Goal: Transaction & Acquisition: Purchase product/service

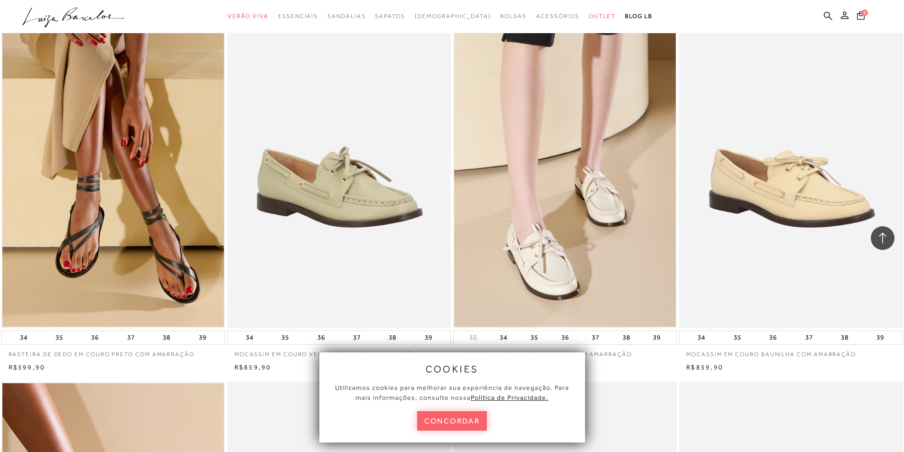
scroll to position [854, 0]
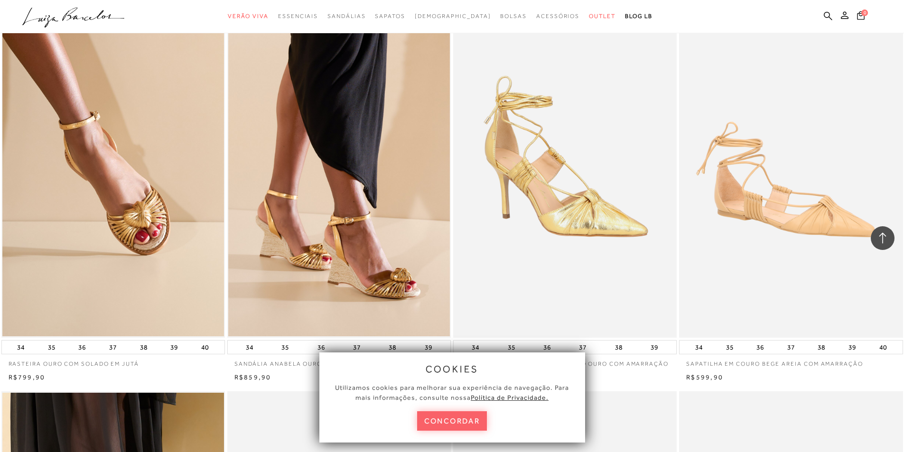
click at [472, 420] on button "concordar" at bounding box center [452, 420] width 70 height 19
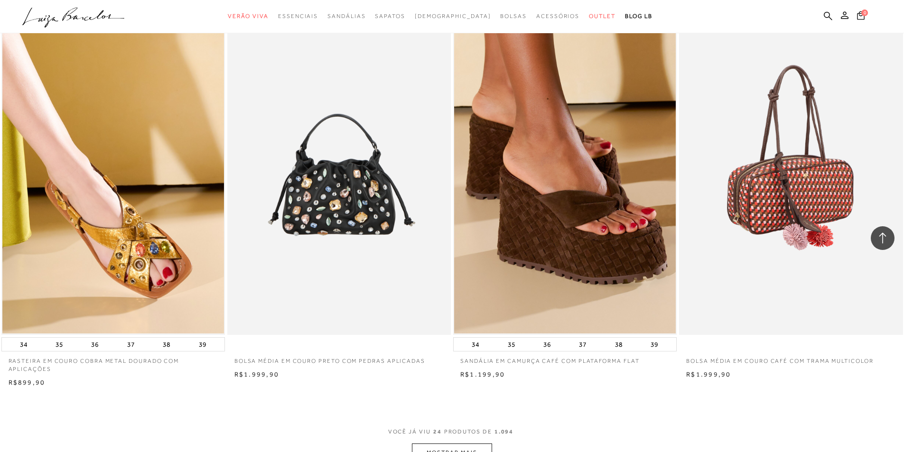
scroll to position [2231, 0]
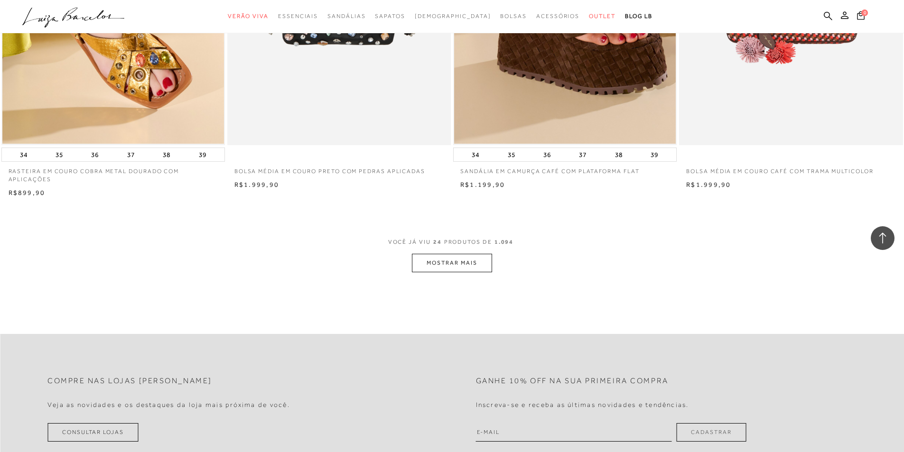
click at [453, 272] on button "MOSTRAR MAIS" at bounding box center [452, 263] width 80 height 19
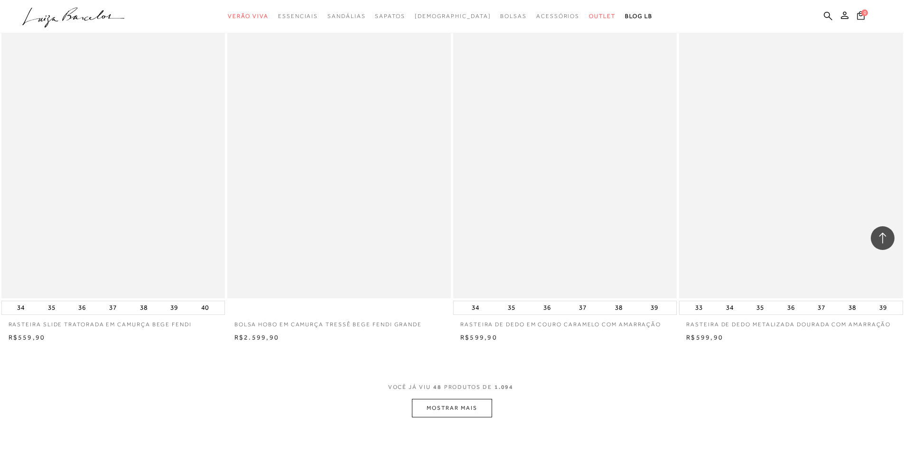
scroll to position [4698, 0]
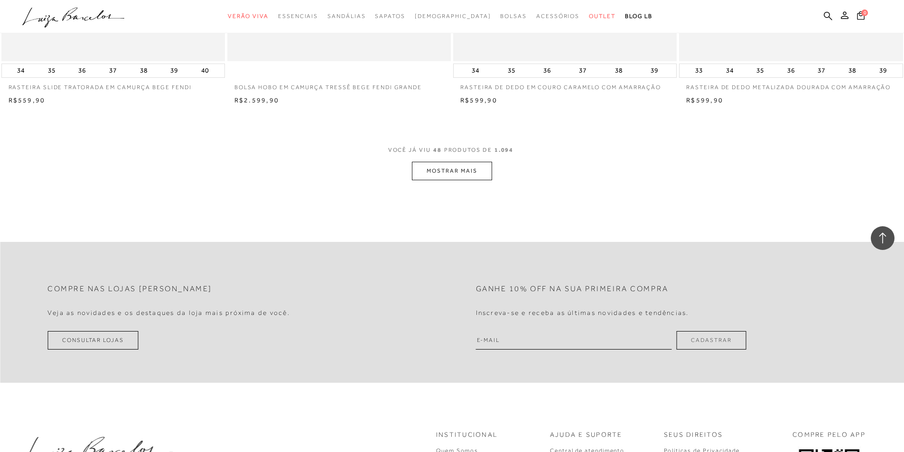
click at [474, 180] on button "MOSTRAR MAIS" at bounding box center [452, 171] width 80 height 19
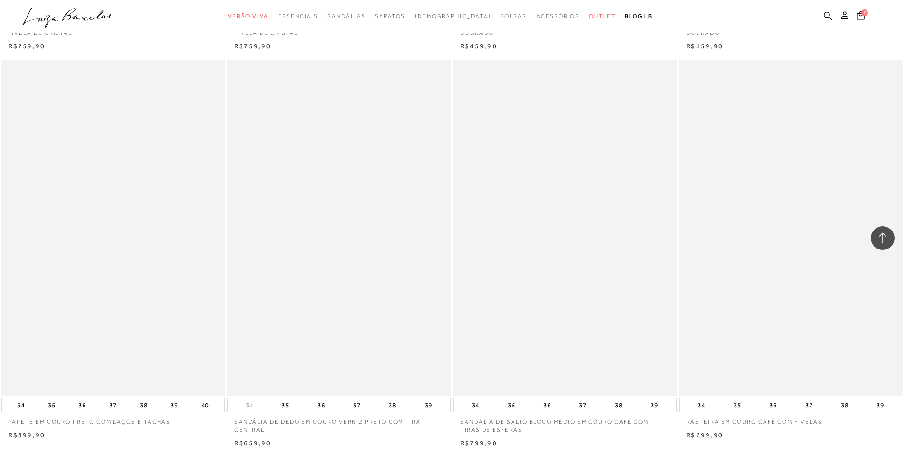
scroll to position [6976, 0]
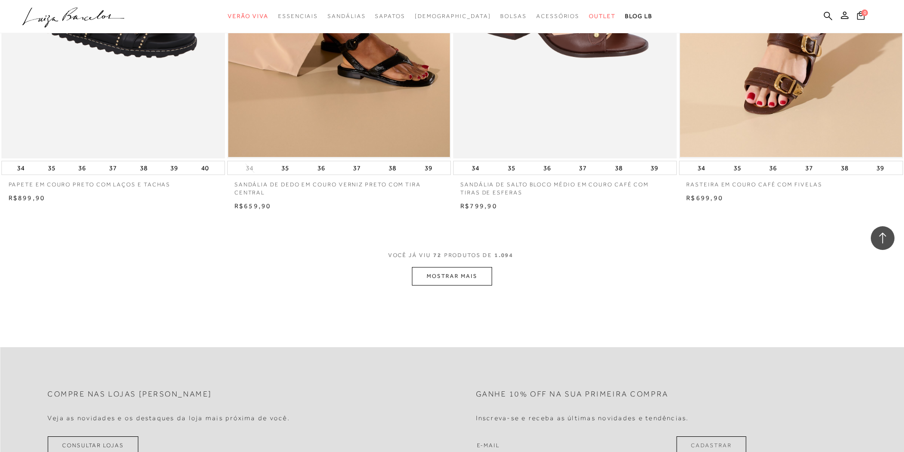
click at [471, 284] on button "MOSTRAR MAIS" at bounding box center [452, 276] width 80 height 19
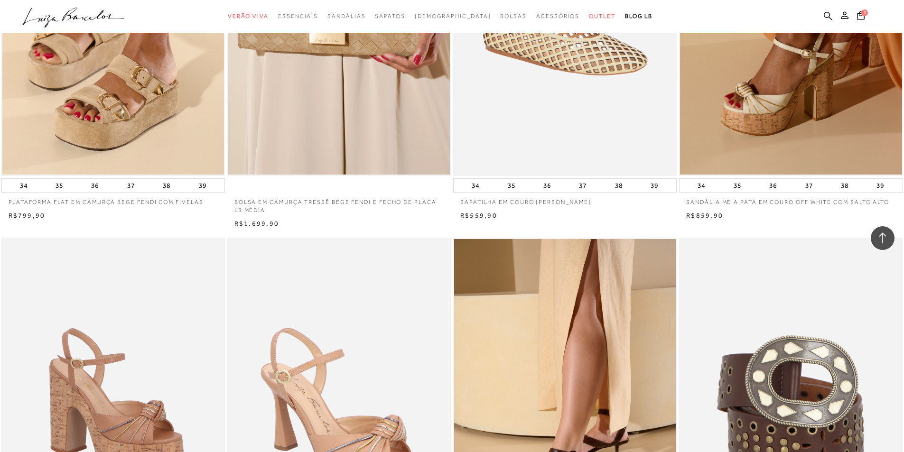
scroll to position [7593, 0]
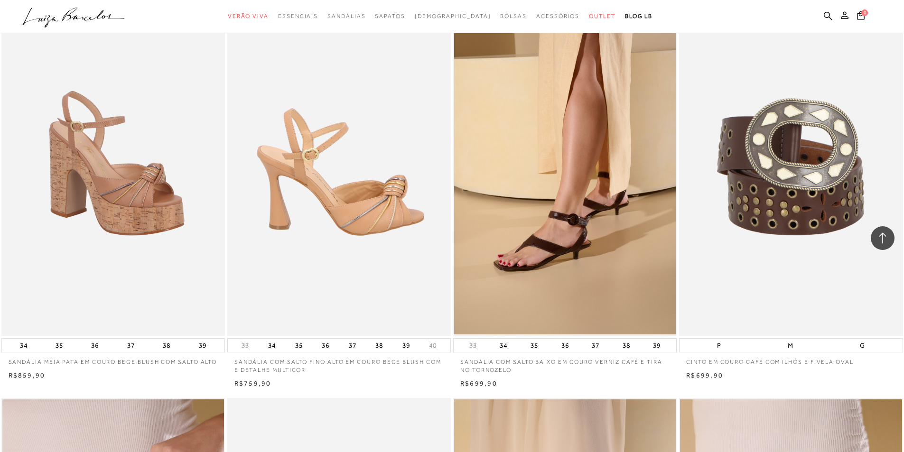
click at [386, 239] on img at bounding box center [339, 168] width 223 height 336
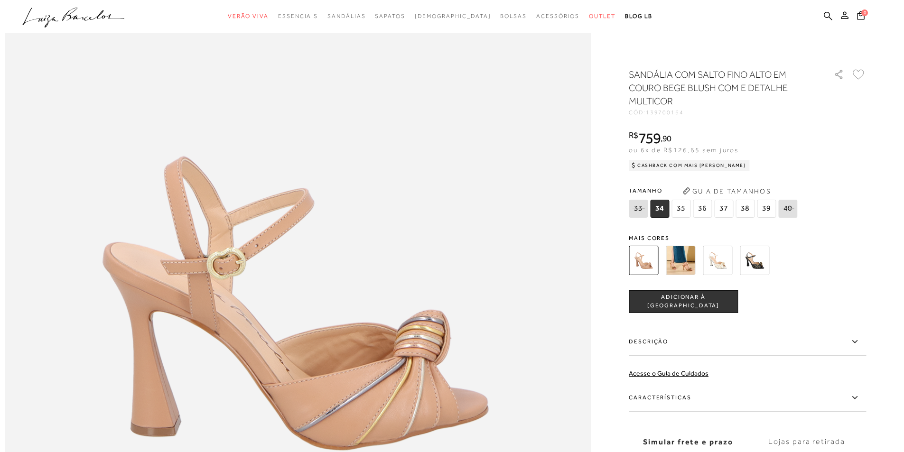
scroll to position [949, 0]
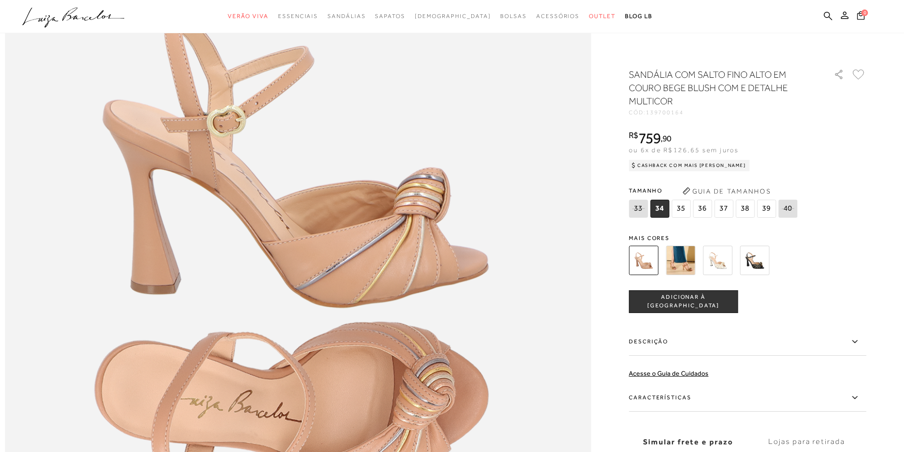
click at [681, 258] on img at bounding box center [680, 260] width 29 height 29
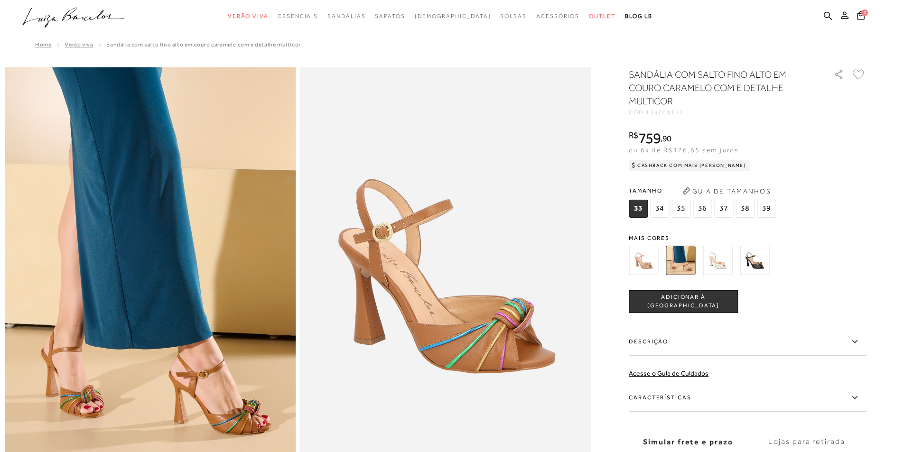
scroll to position [47, 0]
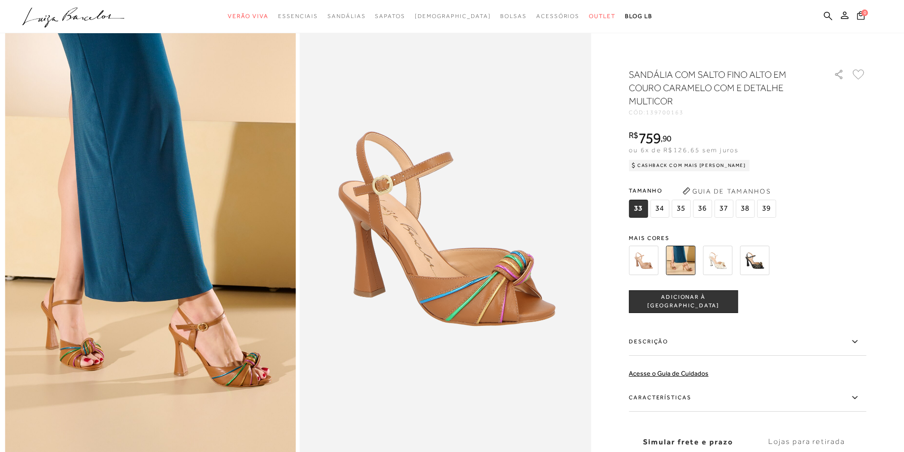
click at [723, 260] on img at bounding box center [717, 260] width 29 height 29
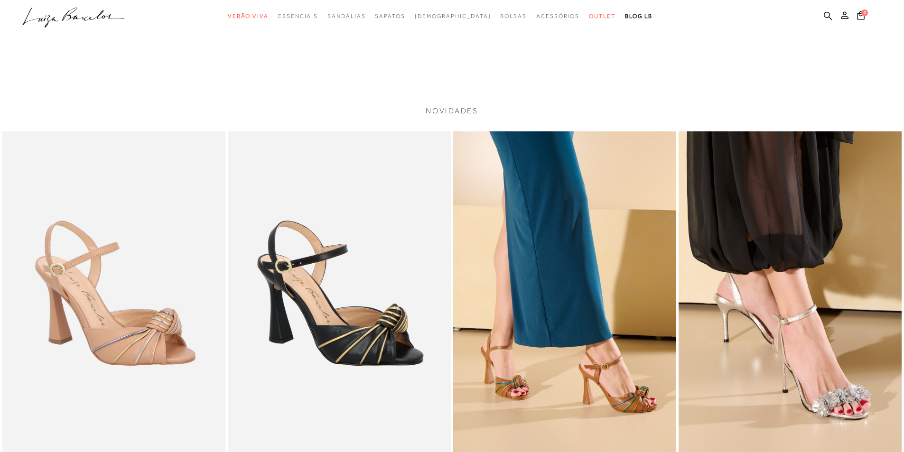
scroll to position [1851, 0]
